Goal: Information Seeking & Learning: Learn about a topic

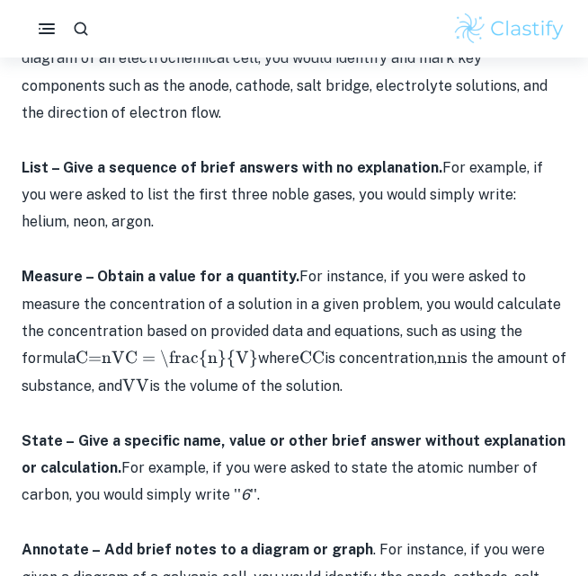
scroll to position [3563, 0]
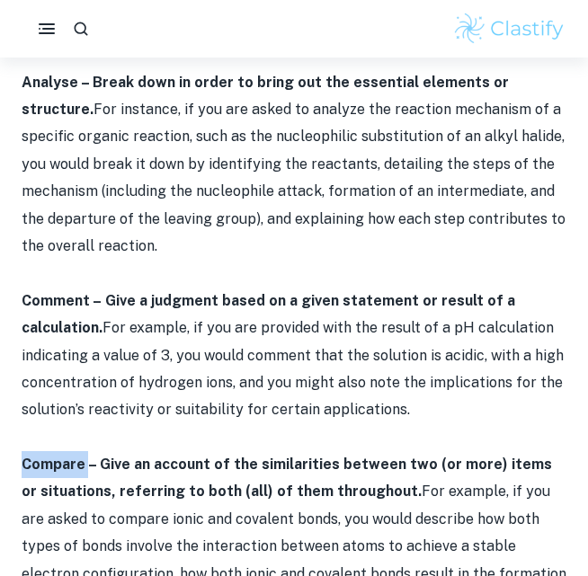
click at [123, 456] on strong "Compare – Give an account of the similarities between two (or more) items or si…" at bounding box center [287, 478] width 530 height 44
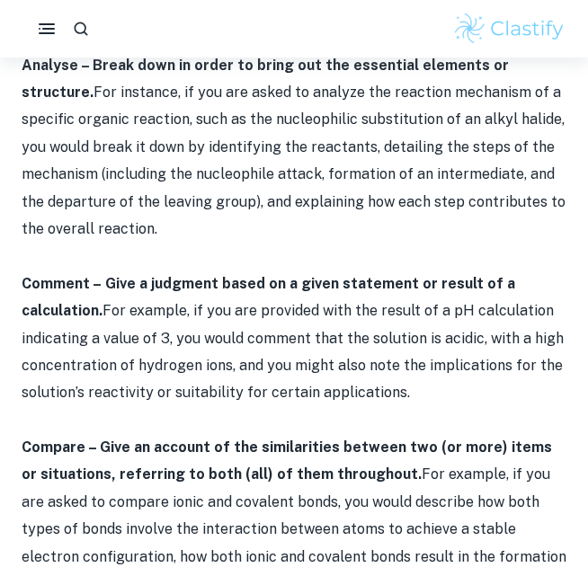
scroll to position [3583, 0]
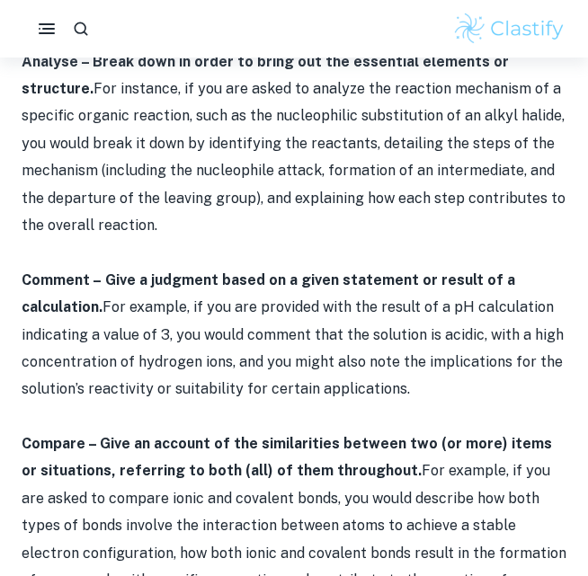
click at [213, 430] on p "Compare – Give an account of the similarities between two (or more) items or si…" at bounding box center [294, 525] width 545 height 191
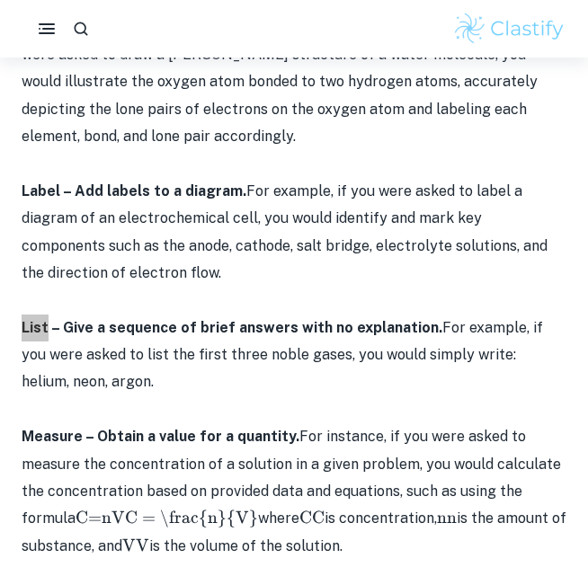
click at [184, 325] on p "List – Give a sequence of brief answers with no explanation. For example, if yo…" at bounding box center [294, 355] width 545 height 82
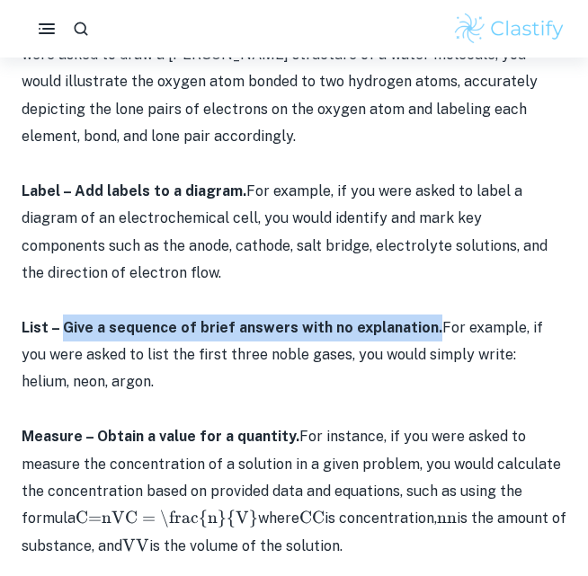
drag, startPoint x: 426, startPoint y: 289, endPoint x: 61, endPoint y: 288, distance: 364.8
click at [61, 319] on strong "List – Give a sequence of brief answers with no explanation." at bounding box center [232, 327] width 421 height 17
copy strong "Give a sequence of brief answers with no explanation."
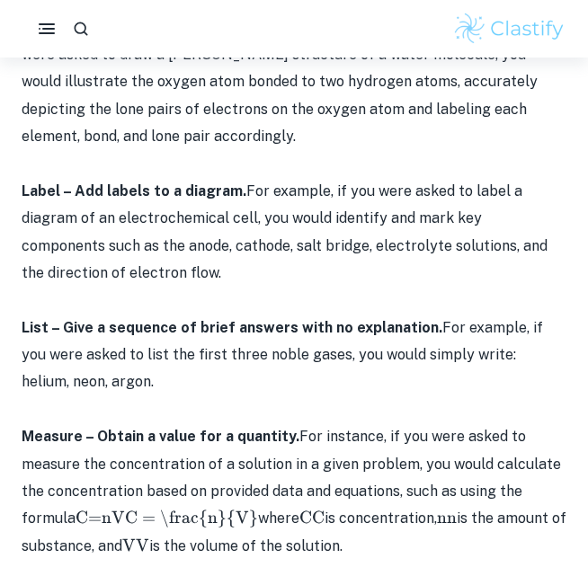
scroll to position [1887, 0]
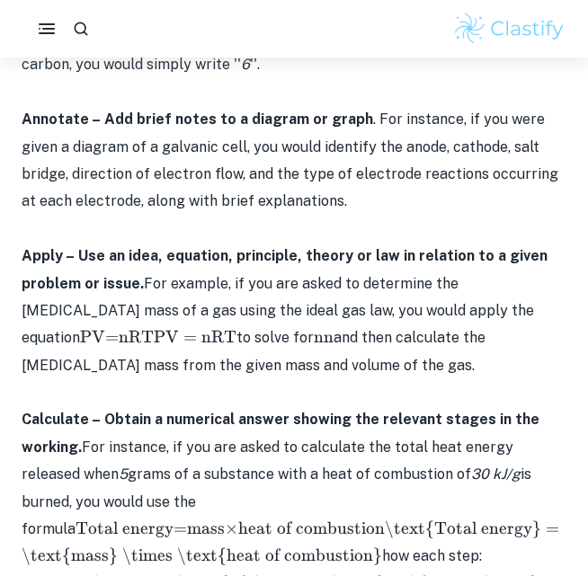
click at [334, 270] on p "Apply – Use an idea, equation, principle, theory or law in relation to a given …" at bounding box center [294, 311] width 545 height 137
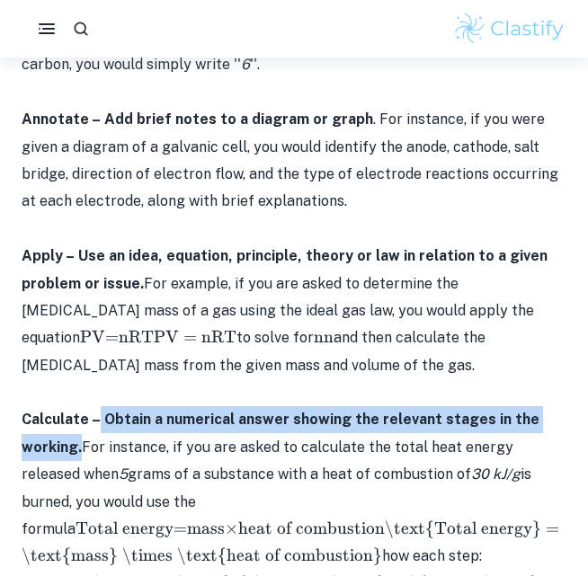
drag, startPoint x: 100, startPoint y: 341, endPoint x: 80, endPoint y: 373, distance: 37.9
click at [80, 411] on strong "Calculate – Obtain a numerical answer showing the relevant stages in the workin…" at bounding box center [281, 433] width 518 height 44
copy strong "Obtain a numerical answer showing the relevant stages in the working."
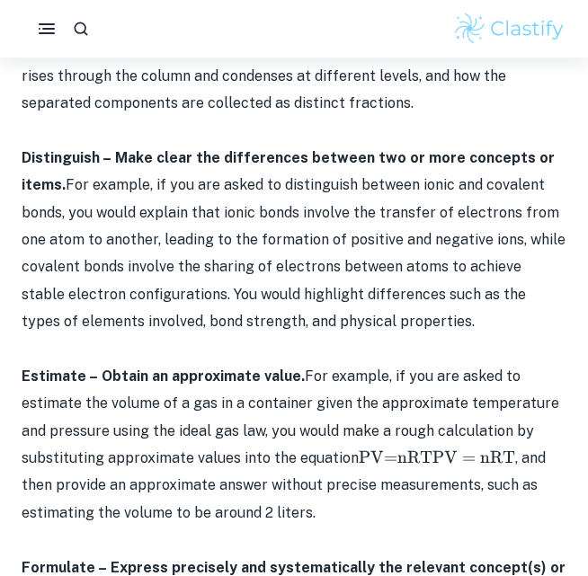
scroll to position [3185, 0]
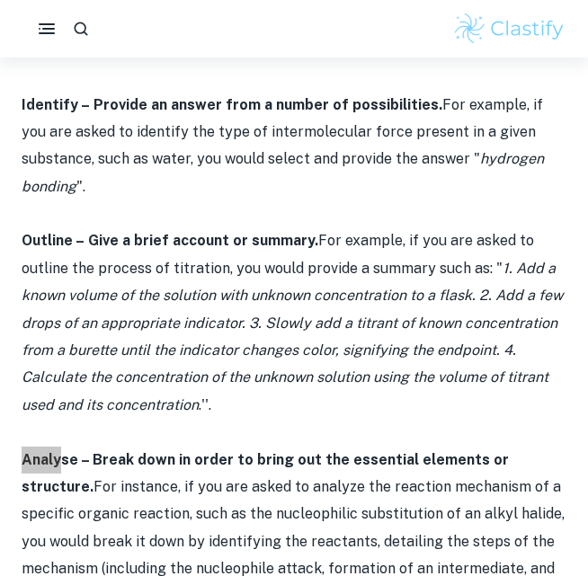
click at [220, 447] on p "Analyse – Break down in order to bring out the essential elements or structure.…" at bounding box center [294, 542] width 545 height 191
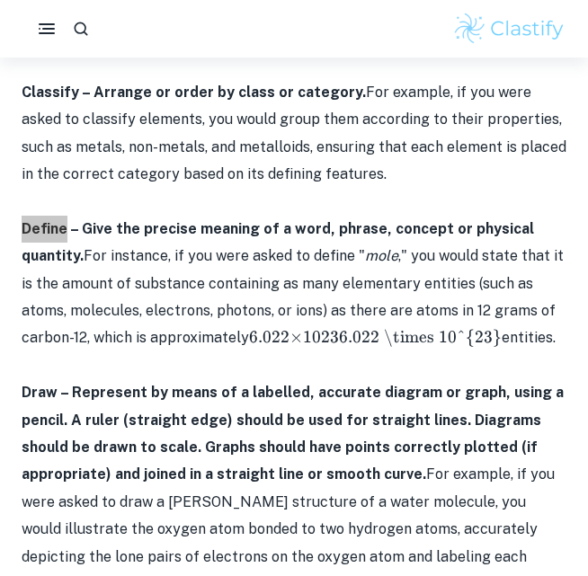
scroll to position [887, 0]
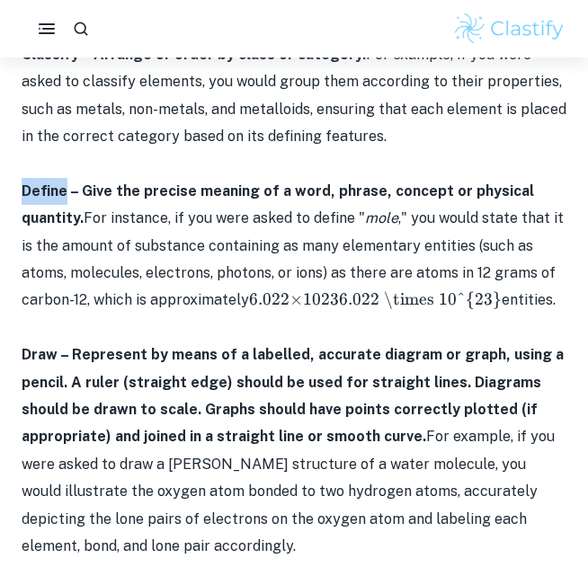
click at [255, 430] on p "Draw – Represent by means of a labelled, accurate diagram or graph, using a pen…" at bounding box center [294, 450] width 545 height 218
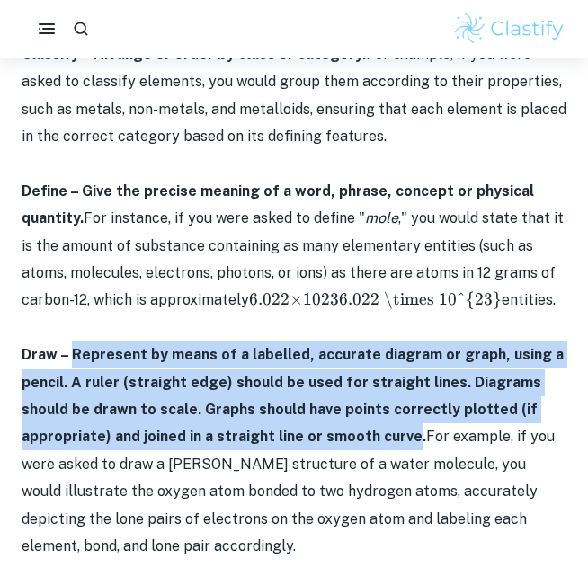
drag, startPoint x: 74, startPoint y: 317, endPoint x: 407, endPoint y: 393, distance: 341.8
click at [407, 393] on strong "Draw – Represent by means of a labelled, accurate diagram or graph, using a pen…" at bounding box center [293, 395] width 542 height 99
copy strong "Represent by means of a labelled, accurate diagram or graph, using a pencil. A …"
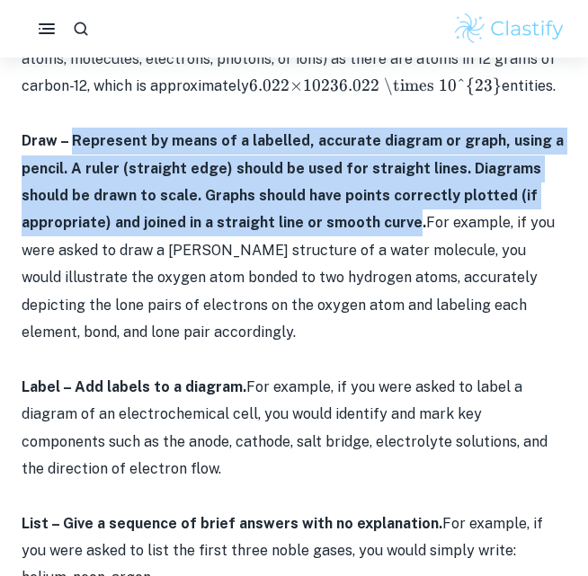
scroll to position [1103, 0]
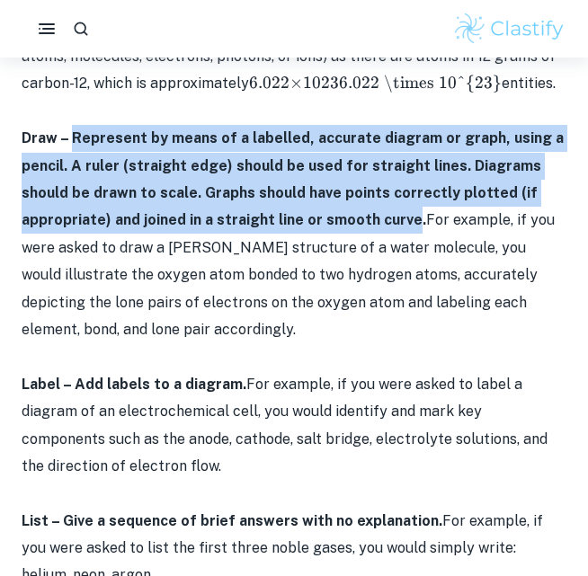
click at [178, 376] on strong "Label – Add labels to a diagram." at bounding box center [134, 384] width 225 height 17
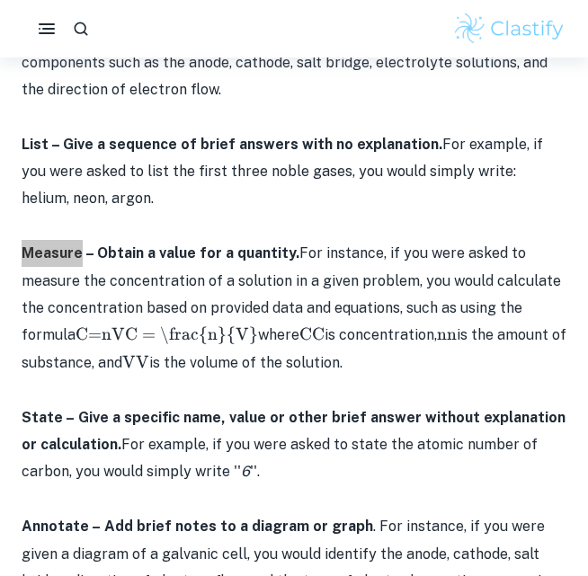
scroll to position [1482, 0]
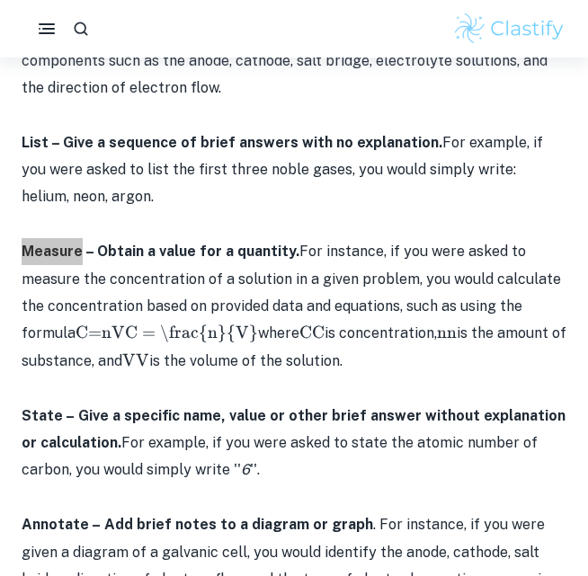
click at [212, 422] on p "State – Give a specific name, value or other brief answer without explanation o…" at bounding box center [294, 444] width 545 height 82
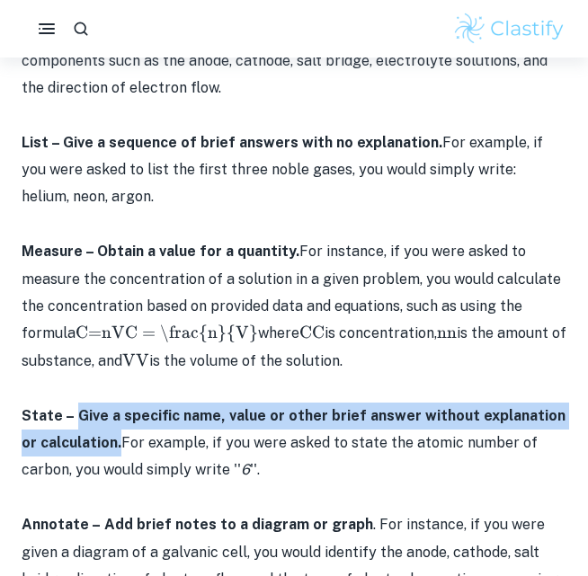
drag, startPoint x: 101, startPoint y: 397, endPoint x: 79, endPoint y: 373, distance: 32.5
click at [79, 407] on strong "State – Give a specific name, value or other brief answer without explanation o…" at bounding box center [294, 429] width 544 height 44
copy strong "Give a specific name, value or other brief answer without explanation or calcul…"
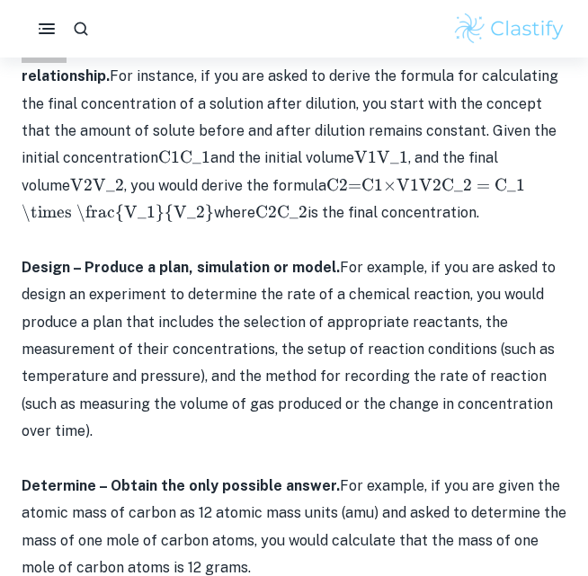
scroll to position [5262, 0]
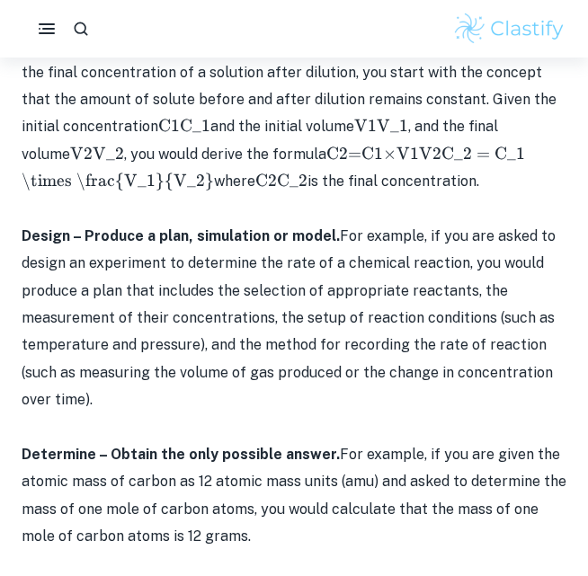
drag, startPoint x: 89, startPoint y: 371, endPoint x: 344, endPoint y: 424, distance: 260.6
copy strong "Offer a considered and balanced review that includes a range of arguments, fact…"
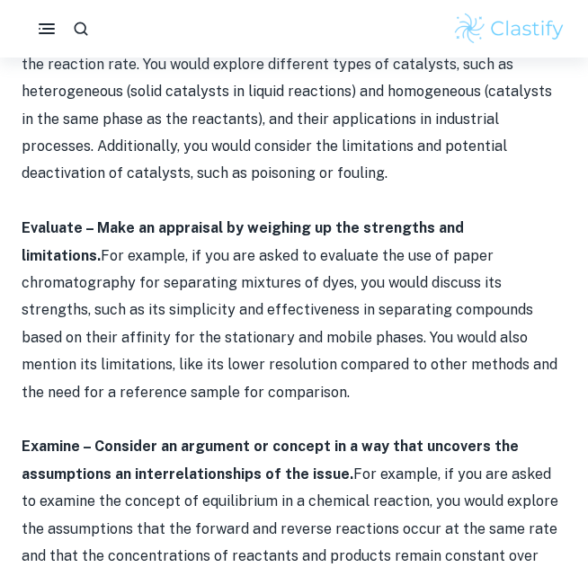
scroll to position [5928, 0]
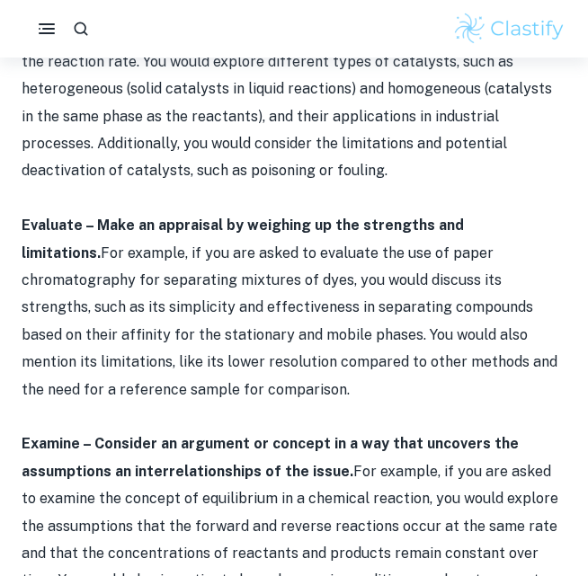
click at [141, 430] on p "Examine – Consider an argument or concept in a way that uncovers the assumption…" at bounding box center [294, 539] width 545 height 218
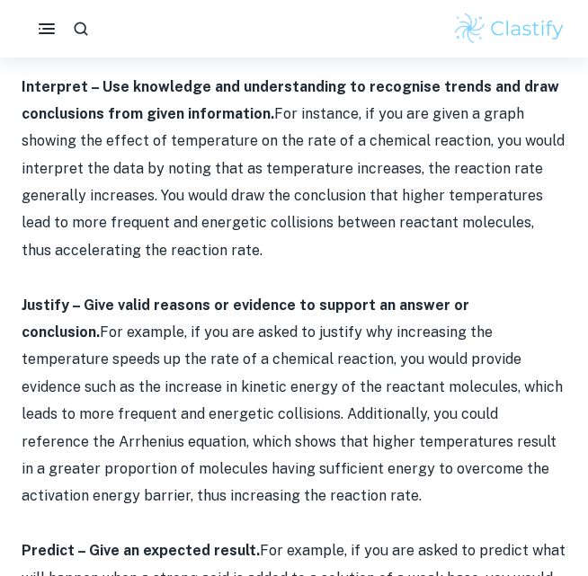
scroll to position [7346, 0]
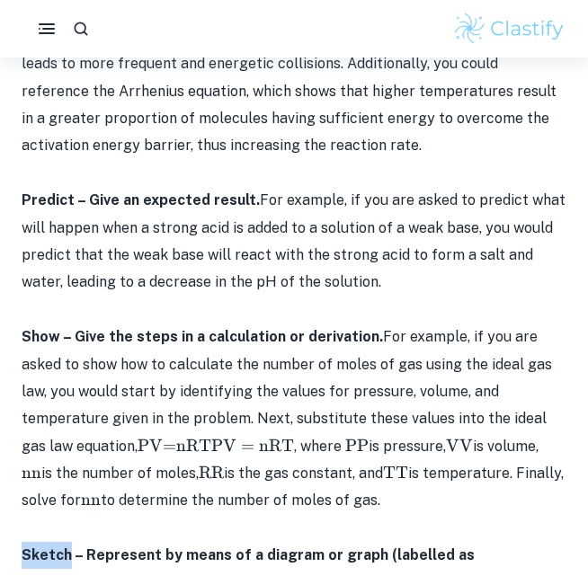
click at [183, 546] on strong "Sketch – Represent by means of a diagram or graph (labelled as appropriate). Th…" at bounding box center [291, 582] width 539 height 72
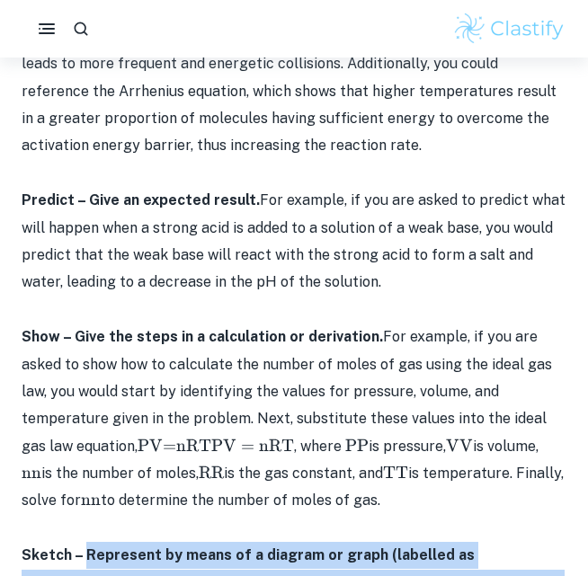
drag, startPoint x: 85, startPoint y: 285, endPoint x: 241, endPoint y: 340, distance: 164.8
click at [241, 546] on strong "Sketch – Represent by means of a diagram or graph (labelled as appropriate). Th…" at bounding box center [291, 582] width 539 height 72
copy strong "Represent by means of a diagram or graph (labelled as appropriate). The sketch …"
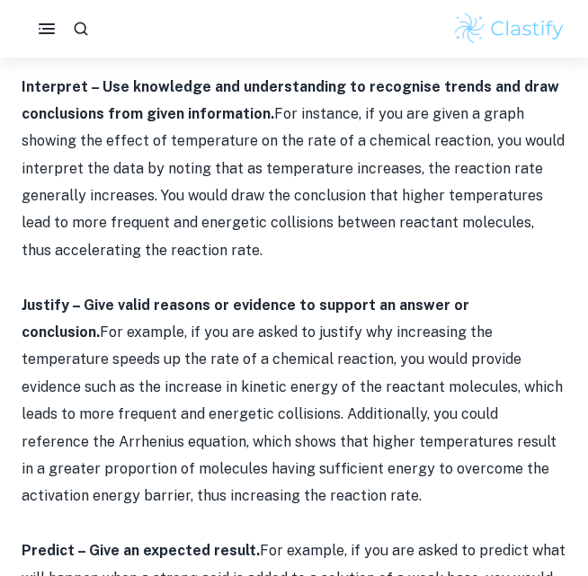
scroll to position [2107, 0]
